Goal: Task Accomplishment & Management: Manage account settings

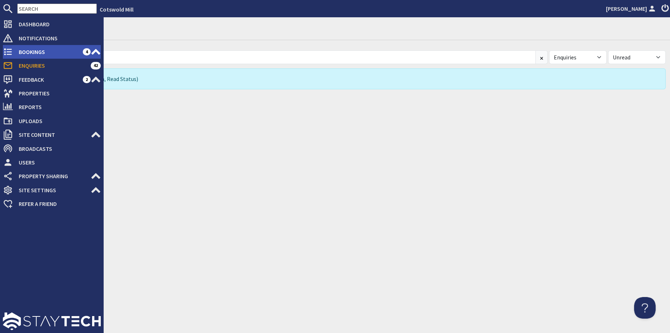
click at [24, 50] on span "Bookings" at bounding box center [48, 52] width 70 height 12
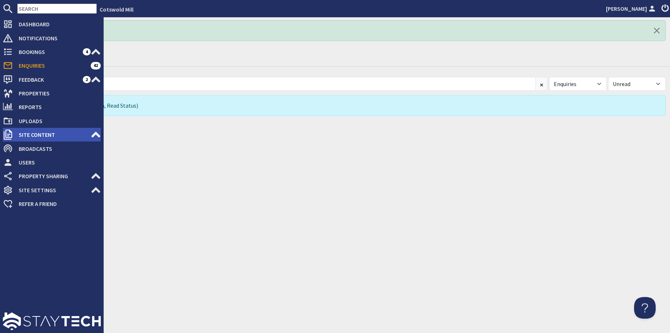
click at [32, 130] on span "Site Content" at bounding box center [52, 135] width 78 height 12
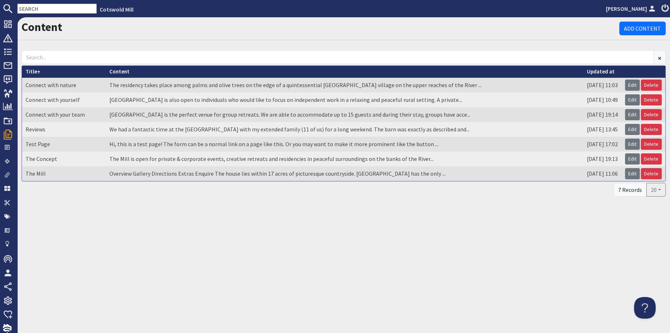
click at [166, 87] on td "The residency takes place among palms and olive trees on the edge of a quintess…" at bounding box center [344, 85] width 477 height 15
click at [634, 83] on link "Edit" at bounding box center [632, 84] width 15 height 11
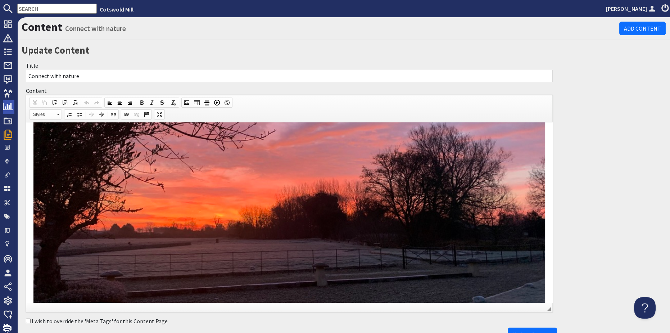
scroll to position [65, 0]
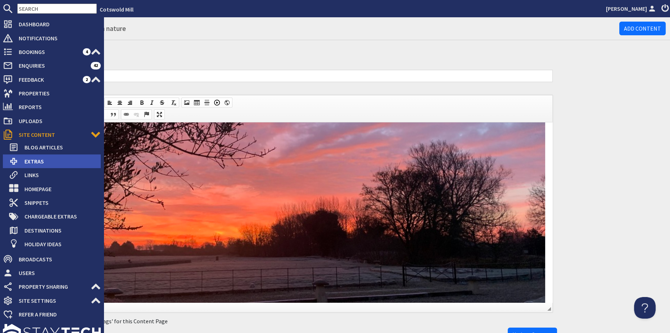
click at [30, 165] on span "Extras" at bounding box center [60, 161] width 82 height 12
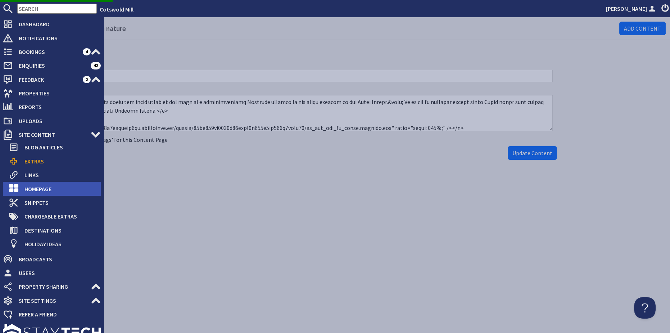
click at [30, 185] on span "Homepage" at bounding box center [60, 189] width 82 height 12
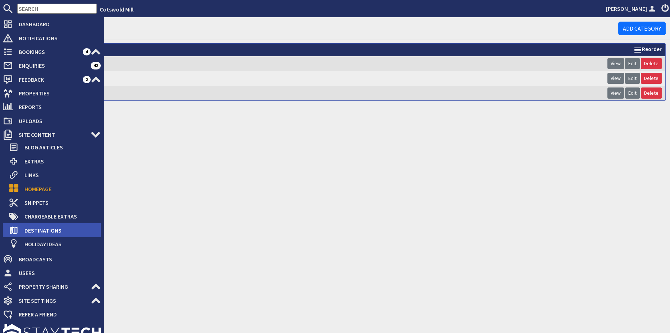
click at [33, 232] on span "Destinations" at bounding box center [60, 230] width 82 height 12
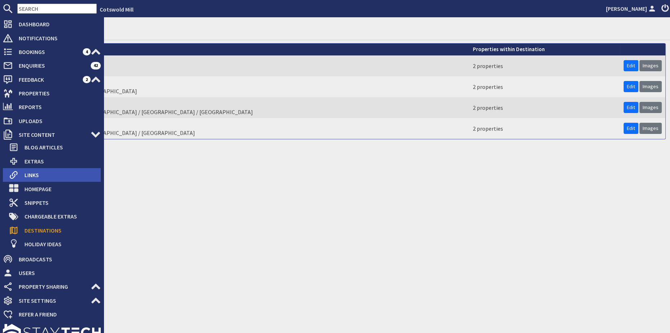
click at [40, 176] on span "Links" at bounding box center [60, 175] width 82 height 12
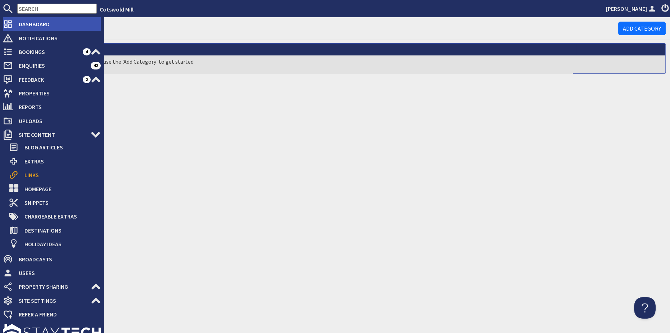
click at [33, 26] on span "Dashboard" at bounding box center [57, 24] width 88 height 12
click at [27, 25] on span "Dashboard" at bounding box center [57, 24] width 88 height 12
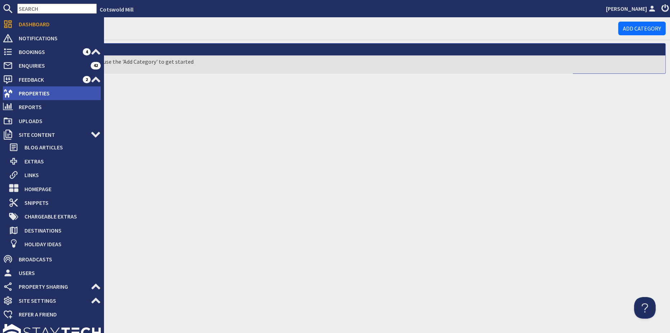
click at [38, 94] on span "Properties" at bounding box center [57, 93] width 88 height 12
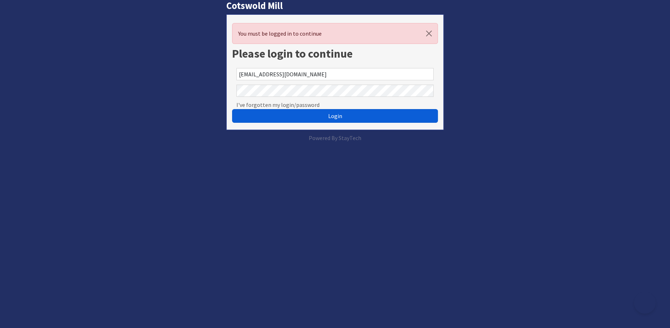
click at [289, 119] on button "Login" at bounding box center [335, 116] width 206 height 14
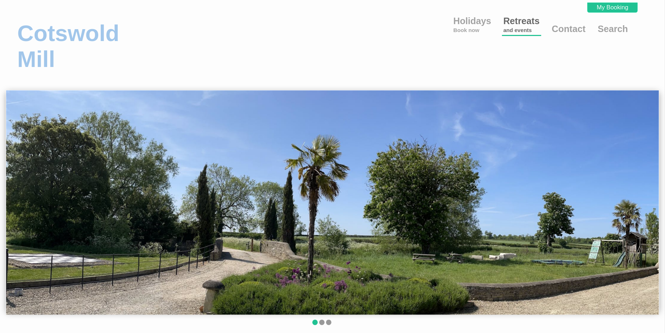
click at [518, 20] on link "Retreats and events" at bounding box center [521, 24] width 36 height 17
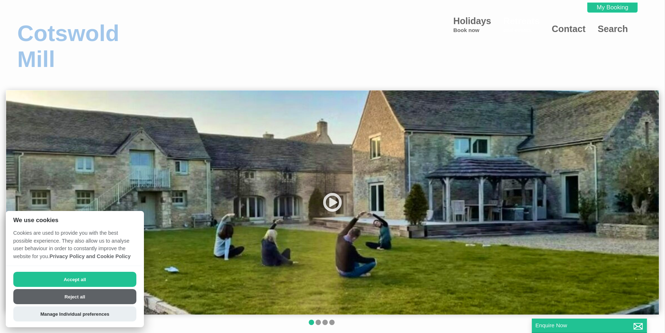
click at [109, 281] on button "Accept all" at bounding box center [74, 279] width 123 height 15
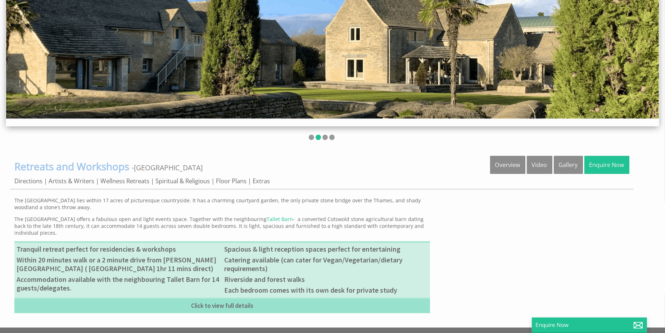
scroll to position [141, 0]
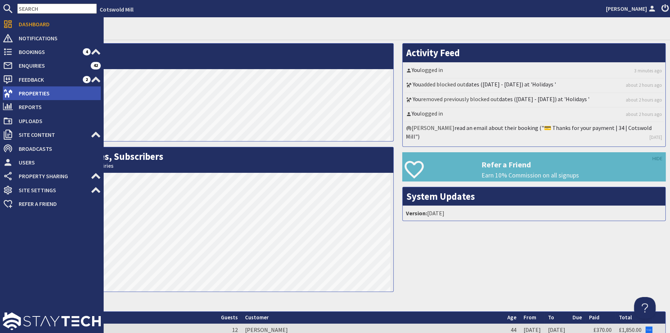
click at [29, 92] on span "Properties" at bounding box center [57, 93] width 88 height 12
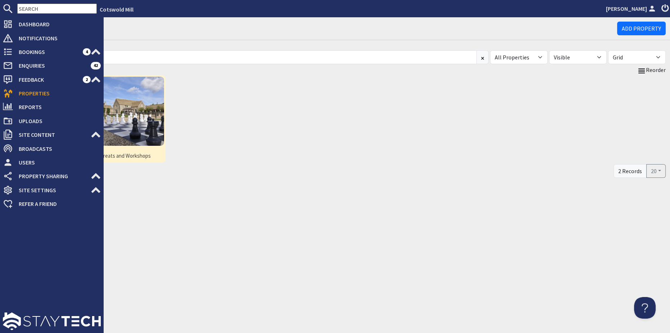
click at [138, 115] on img at bounding box center [129, 111] width 69 height 69
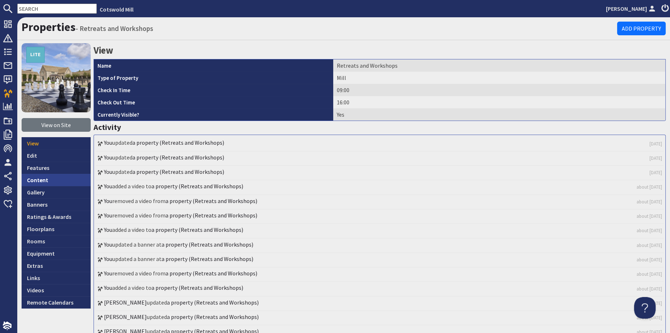
click at [40, 183] on link "Content" at bounding box center [56, 180] width 69 height 12
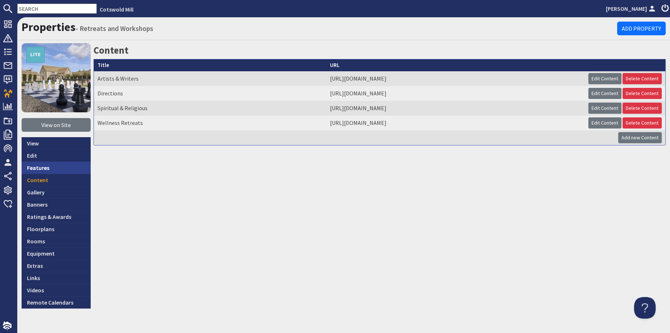
click at [43, 167] on link "Features" at bounding box center [56, 167] width 69 height 12
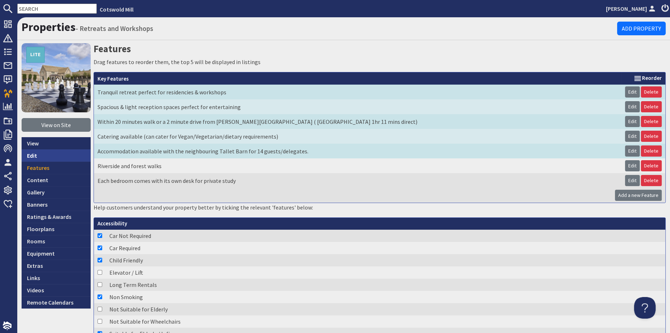
click at [36, 153] on link "Edit" at bounding box center [56, 155] width 69 height 12
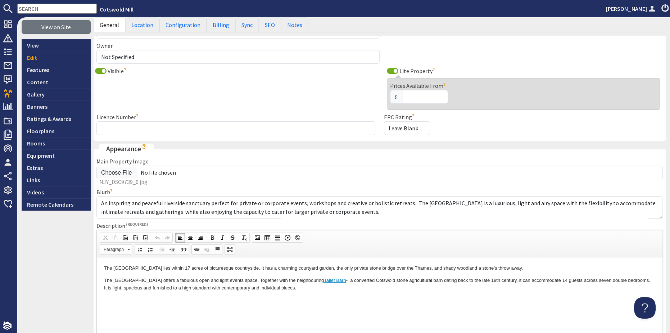
click at [285, 291] on p "The Mill House offers a fabulous open and light events space. Together with the…" at bounding box center [379, 283] width 551 height 15
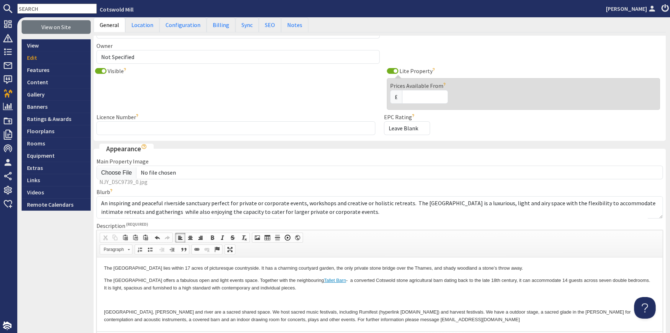
click at [149, 299] on p at bounding box center [379, 300] width 551 height 8
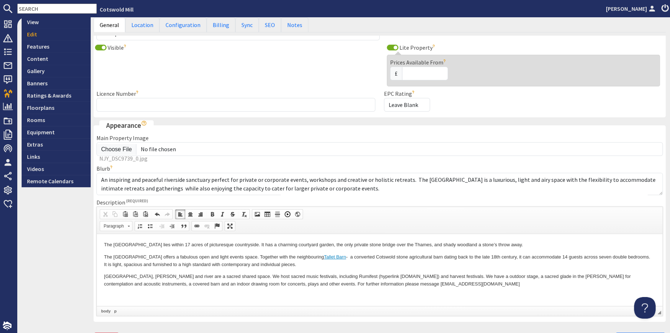
scroll to position [131, 0]
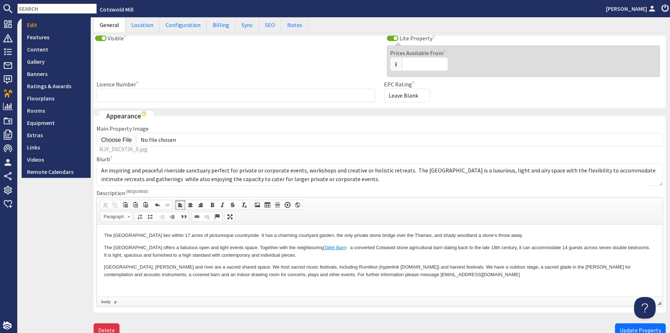
click at [130, 285] on html "The Mill House lies within 17 acres of picturesque countryside. It has a charmi…" at bounding box center [379, 254] width 565 height 61
click at [632, 328] on span "Update Property" at bounding box center [639, 329] width 41 height 7
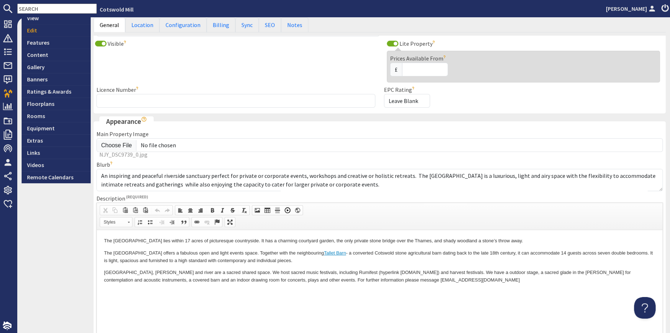
scroll to position [163, 0]
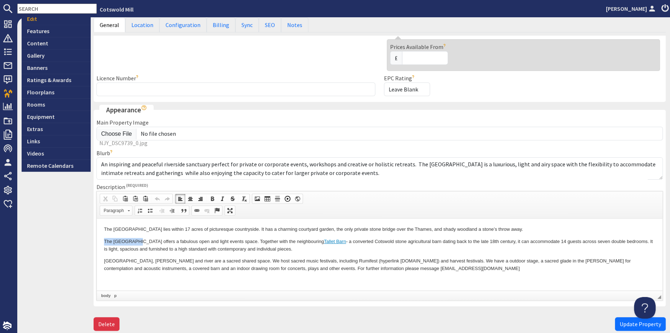
drag, startPoint x: 134, startPoint y: 241, endPoint x: 102, endPoint y: 241, distance: 32.0
click at [102, 241] on html "The Mill House lies within 17 acres of picturesque countryside. It has a charmi…" at bounding box center [379, 248] width 565 height 61
click at [139, 231] on p "The Mill House lies within 17 acres of picturesque countryside. It has a charmi…" at bounding box center [379, 229] width 551 height 8
drag, startPoint x: 134, startPoint y: 228, endPoint x: 104, endPoint y: 228, distance: 30.2
click at [104, 228] on p "The Mill House lies within 17 acres of picturesque countryside. It has a charmi…" at bounding box center [379, 229] width 551 height 8
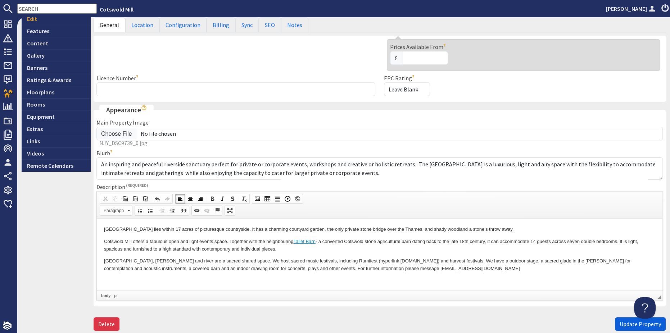
click at [625, 323] on span "Update Property" at bounding box center [639, 323] width 41 height 7
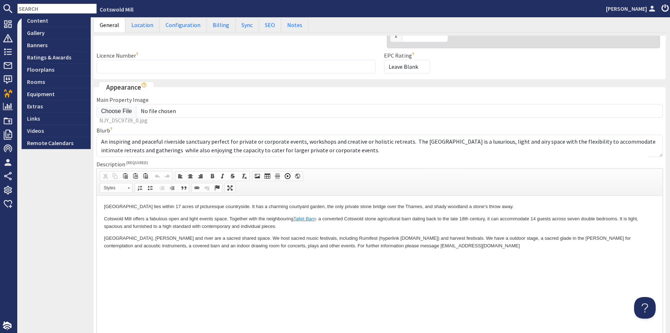
scroll to position [196, 0]
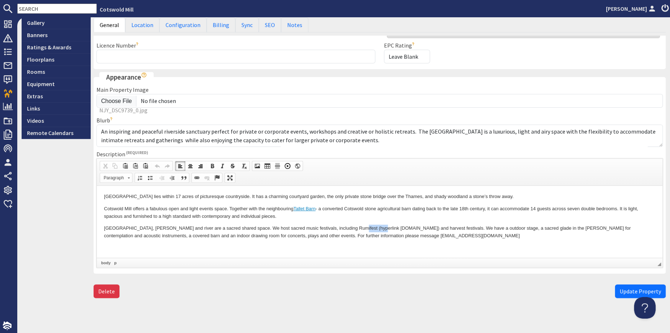
drag, startPoint x: 363, startPoint y: 227, endPoint x: 342, endPoint y: 227, distance: 20.5
click at [342, 227] on p "Ewen Mill’s fields, woods and river are a sacred shared space. We host sacred m…" at bounding box center [379, 231] width 551 height 15
click at [620, 291] on span "Update Property" at bounding box center [639, 290] width 41 height 7
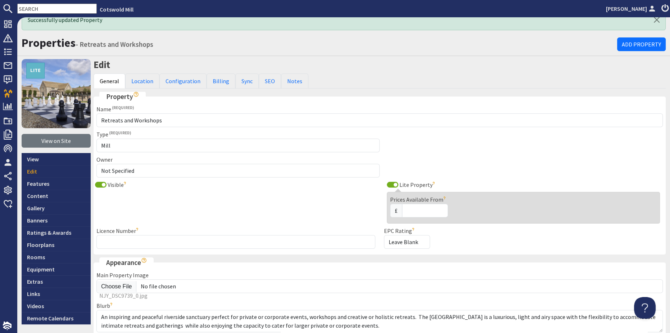
scroll to position [0, 0]
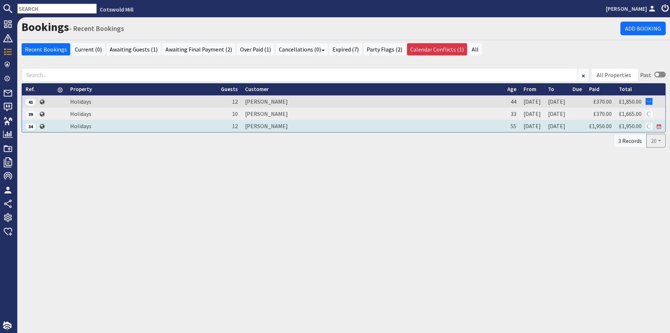
click at [248, 126] on td "[PERSON_NAME]" at bounding box center [372, 126] width 262 height 12
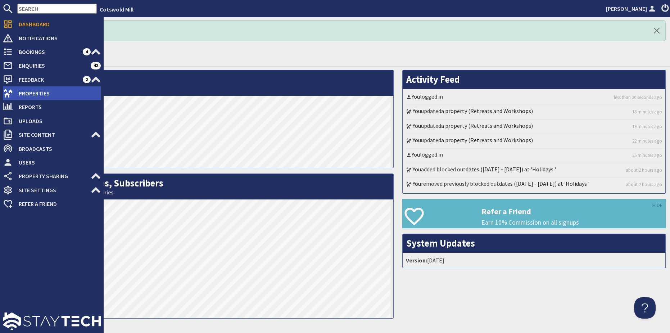
click at [34, 90] on span "Properties" at bounding box center [57, 93] width 88 height 12
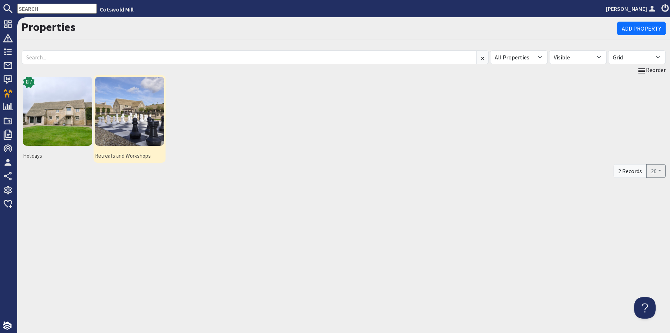
click at [144, 108] on img at bounding box center [129, 111] width 69 height 69
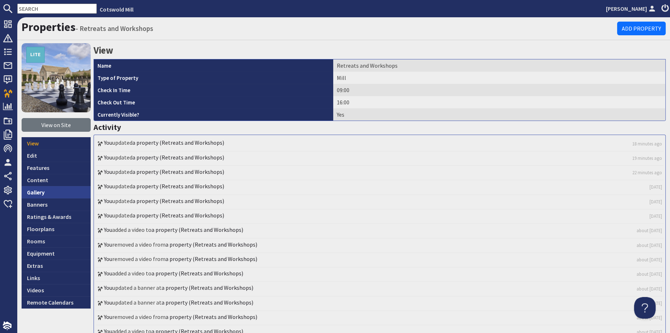
click at [37, 193] on link "Gallery" at bounding box center [56, 192] width 69 height 12
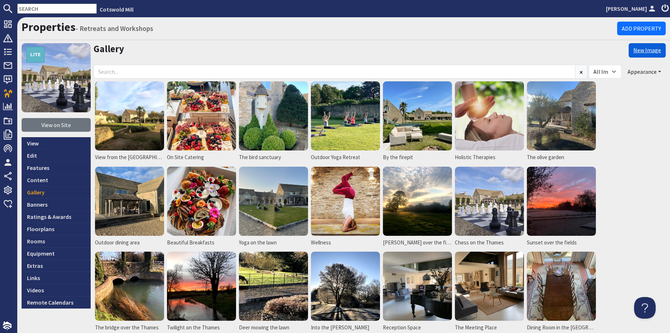
click at [639, 53] on link "New Image" at bounding box center [646, 50] width 37 height 14
